Goal: Task Accomplishment & Management: Complete application form

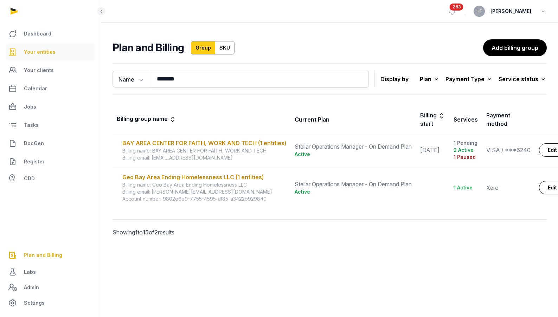
click at [41, 45] on link "Your entities" at bounding box center [51, 52] width 90 height 17
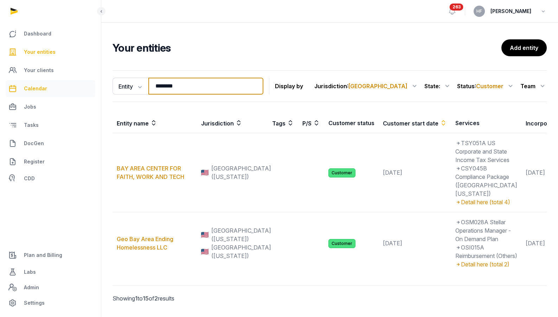
drag, startPoint x: 194, startPoint y: 87, endPoint x: 77, endPoint y: 87, distance: 116.7
click at [80, 87] on div "Dashboard Your entities Your clients Calendar Jobs Tasks DocGen Register CDD Pl…" at bounding box center [279, 168] width 558 height 336
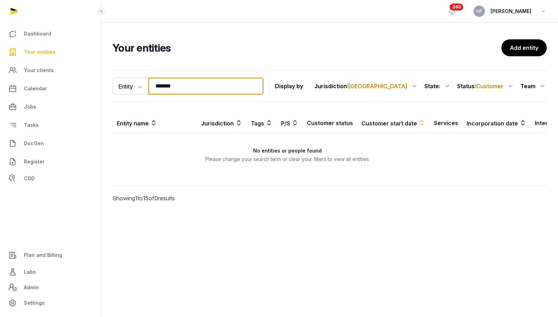
drag, startPoint x: 199, startPoint y: 84, endPoint x: 110, endPoint y: 85, distance: 89.6
click at [111, 85] on div "Entity Entity People Tags Services ******* Search Display by Jurisdiction : [GE…" at bounding box center [329, 145] width 456 height 157
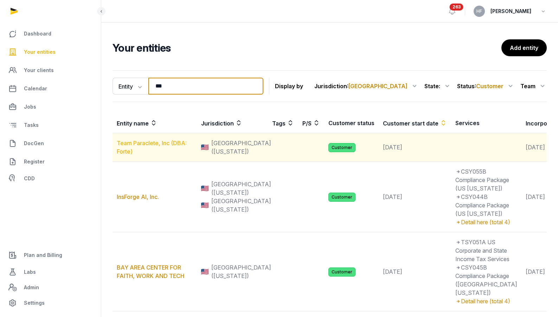
type input "***"
click at [176, 147] on link "Team Paraclete, Inc (DBA: Forte)" at bounding box center [152, 146] width 70 height 15
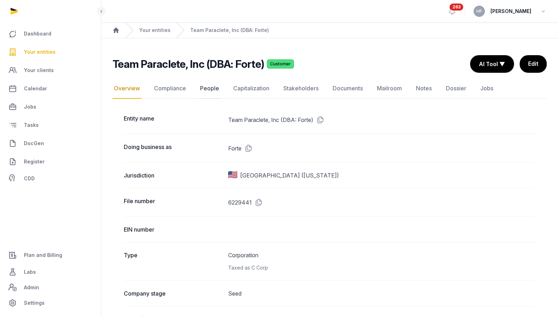
click at [209, 90] on link "People" at bounding box center [210, 88] width 22 height 20
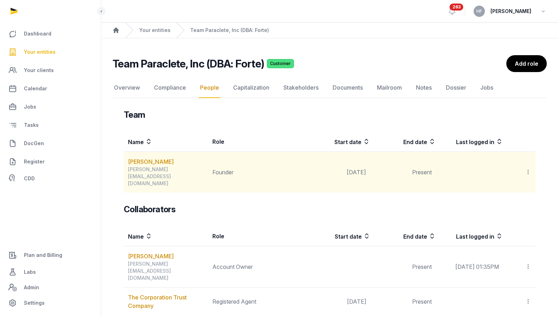
click at [529, 168] on icon at bounding box center [528, 171] width 6 height 7
click at [158, 160] on link "[PERSON_NAME]" at bounding box center [151, 161] width 46 height 8
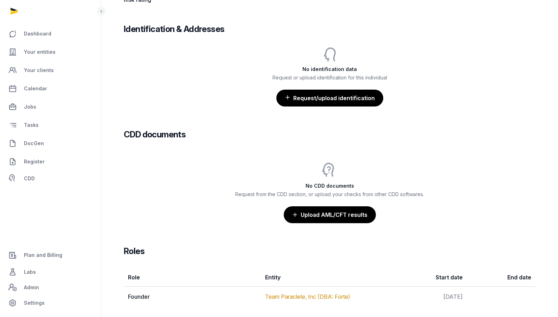
scroll to position [584, 0]
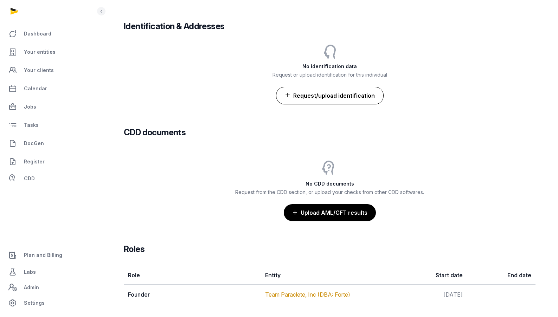
click at [360, 95] on button "Request/upload identification" at bounding box center [330, 96] width 108 height 18
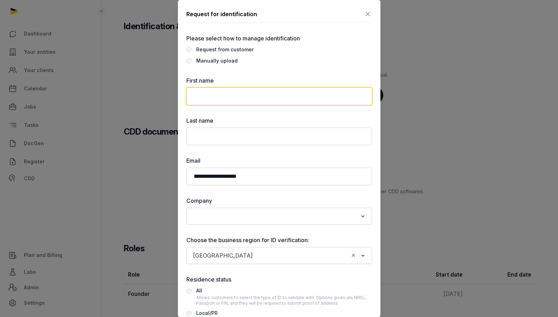
click at [297, 93] on input "text" at bounding box center [279, 96] width 186 height 18
type input "*******"
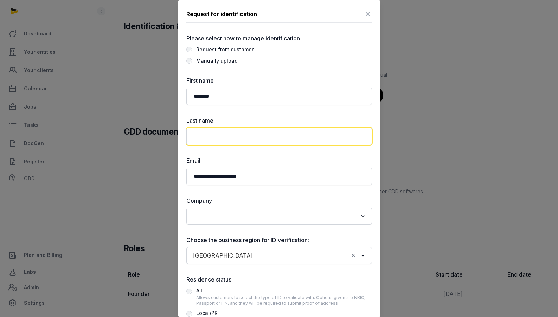
type input "*"
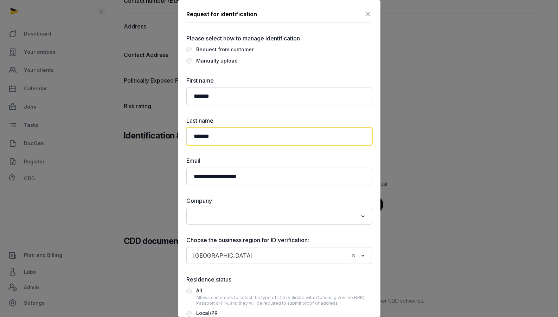
scroll to position [474, 0]
type input "*******"
click at [233, 213] on input "Search for option" at bounding box center [273, 216] width 167 height 10
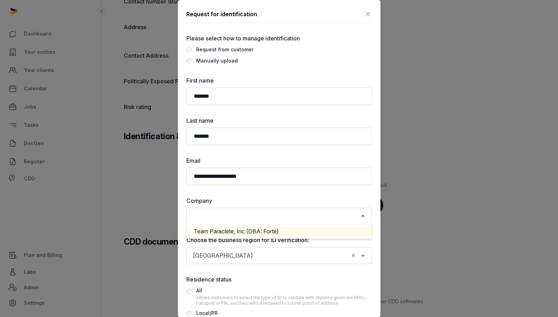
click at [233, 229] on li "Team Paraclete, Inc (DBA: Forte)" at bounding box center [279, 231] width 185 height 10
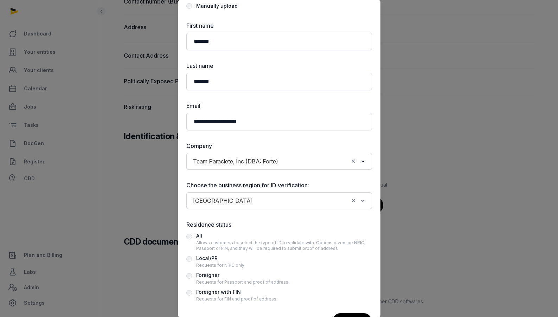
scroll to position [61, 0]
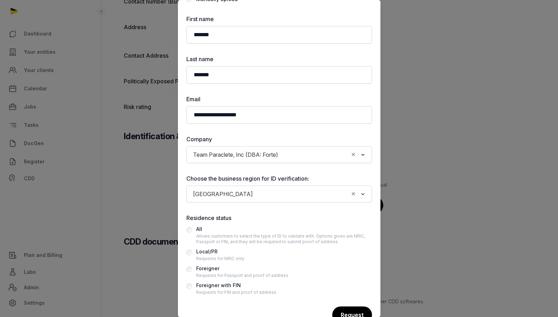
click at [256, 193] on input "Search for option" at bounding box center [302, 194] width 92 height 10
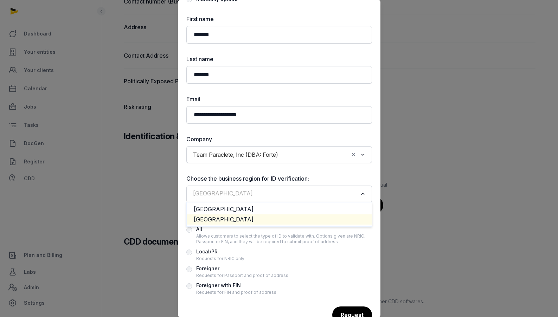
click at [230, 218] on li "[GEOGRAPHIC_DATA]" at bounding box center [279, 219] width 185 height 10
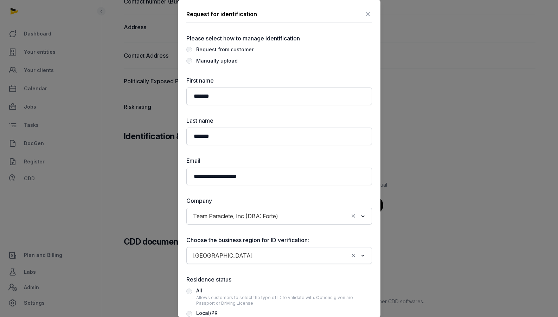
scroll to position [65, 0]
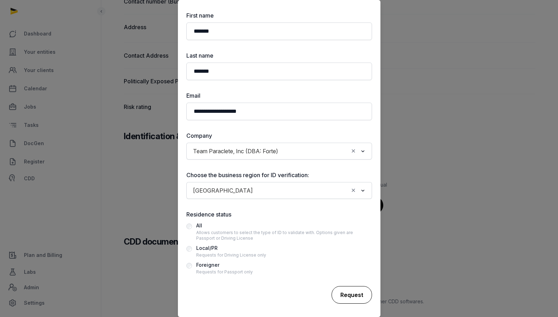
click at [352, 296] on div "Request" at bounding box center [351, 295] width 40 height 18
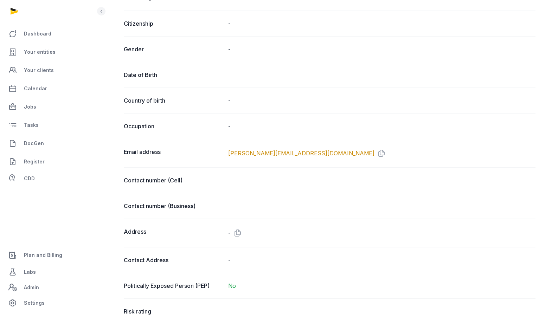
scroll to position [0, 0]
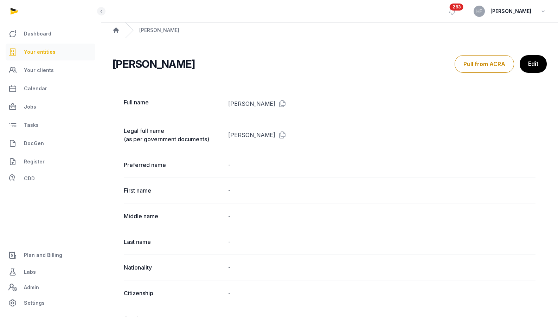
click at [58, 52] on link "Your entities" at bounding box center [51, 52] width 90 height 17
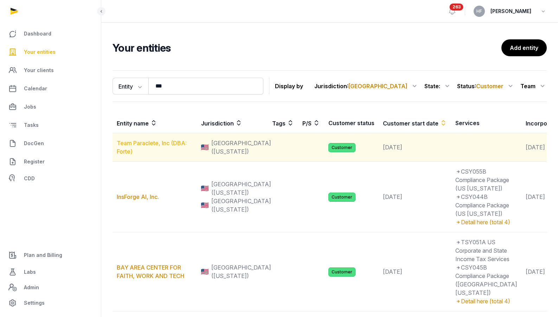
click at [170, 149] on link "Team Paraclete, Inc (DBA: Forte)" at bounding box center [152, 146] width 70 height 15
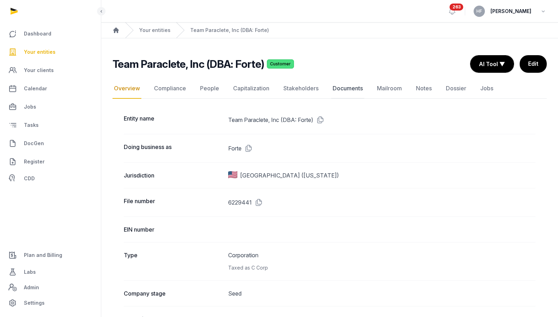
click at [355, 89] on link "Documents" at bounding box center [347, 88] width 33 height 20
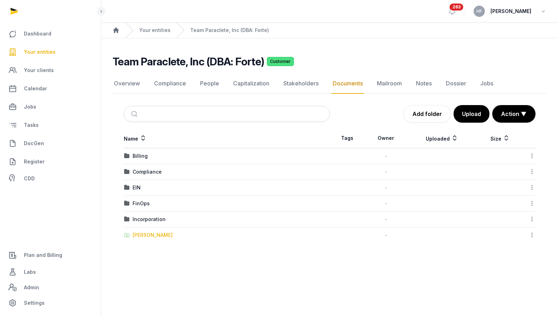
click at [153, 234] on div "[PERSON_NAME]" at bounding box center [152, 235] width 40 height 7
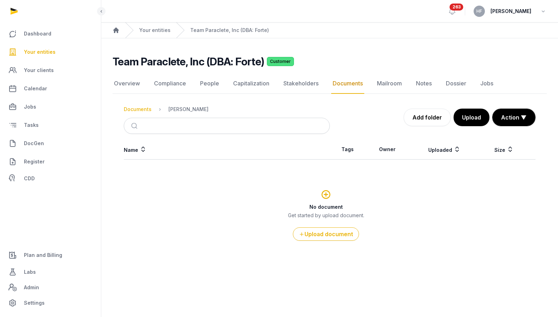
click at [143, 106] on div "Documents" at bounding box center [138, 109] width 28 height 7
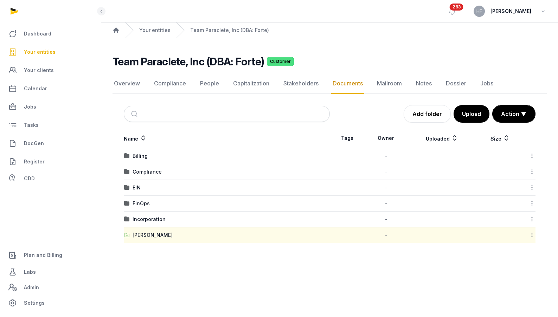
click at [531, 234] on icon at bounding box center [531, 234] width 6 height 7
click at [517, 279] on div "Copy link" at bounding box center [507, 278] width 56 height 13
click at [215, 83] on link "People" at bounding box center [210, 83] width 22 height 20
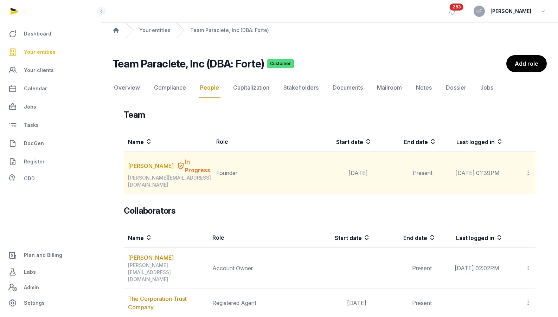
click at [531, 169] on td "Invite user Edit role Delete" at bounding box center [519, 173] width 32 height 43
click at [528, 169] on icon at bounding box center [528, 172] width 6 height 7
click at [520, 188] on span "Invite user" at bounding box center [511, 191] width 26 height 7
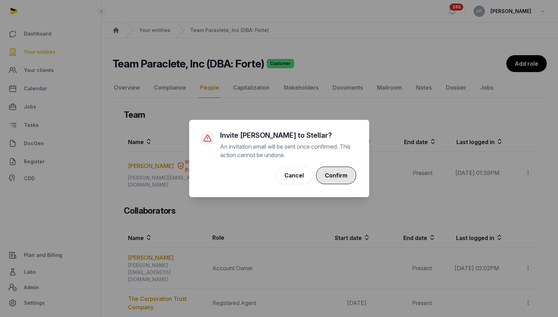
click at [343, 176] on button "Confirm" at bounding box center [336, 176] width 40 height 18
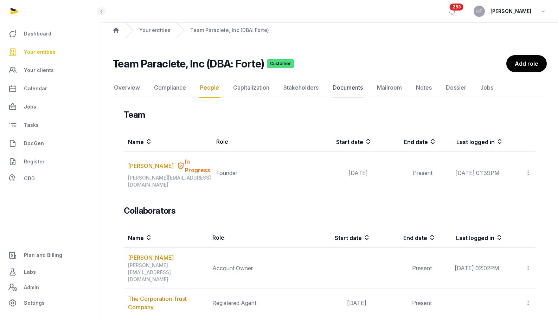
click at [340, 86] on link "Documents" at bounding box center [347, 88] width 33 height 20
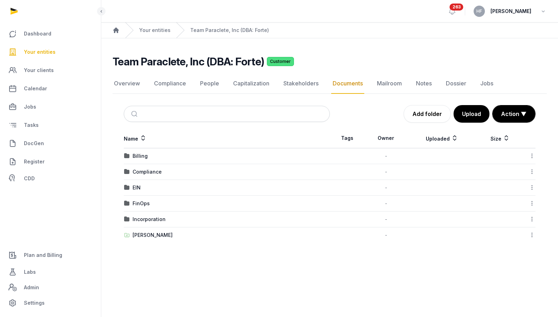
click at [532, 235] on icon at bounding box center [531, 234] width 6 height 7
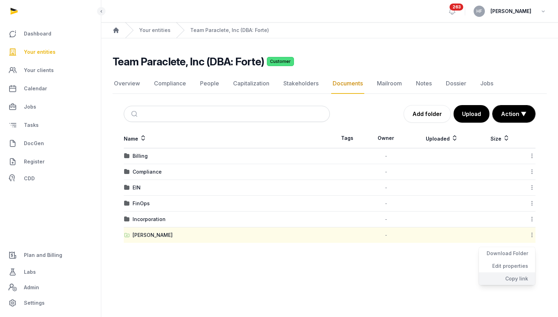
click at [517, 278] on div "Copy link" at bounding box center [507, 278] width 56 height 13
